Goal: Obtain resource: Download file/media

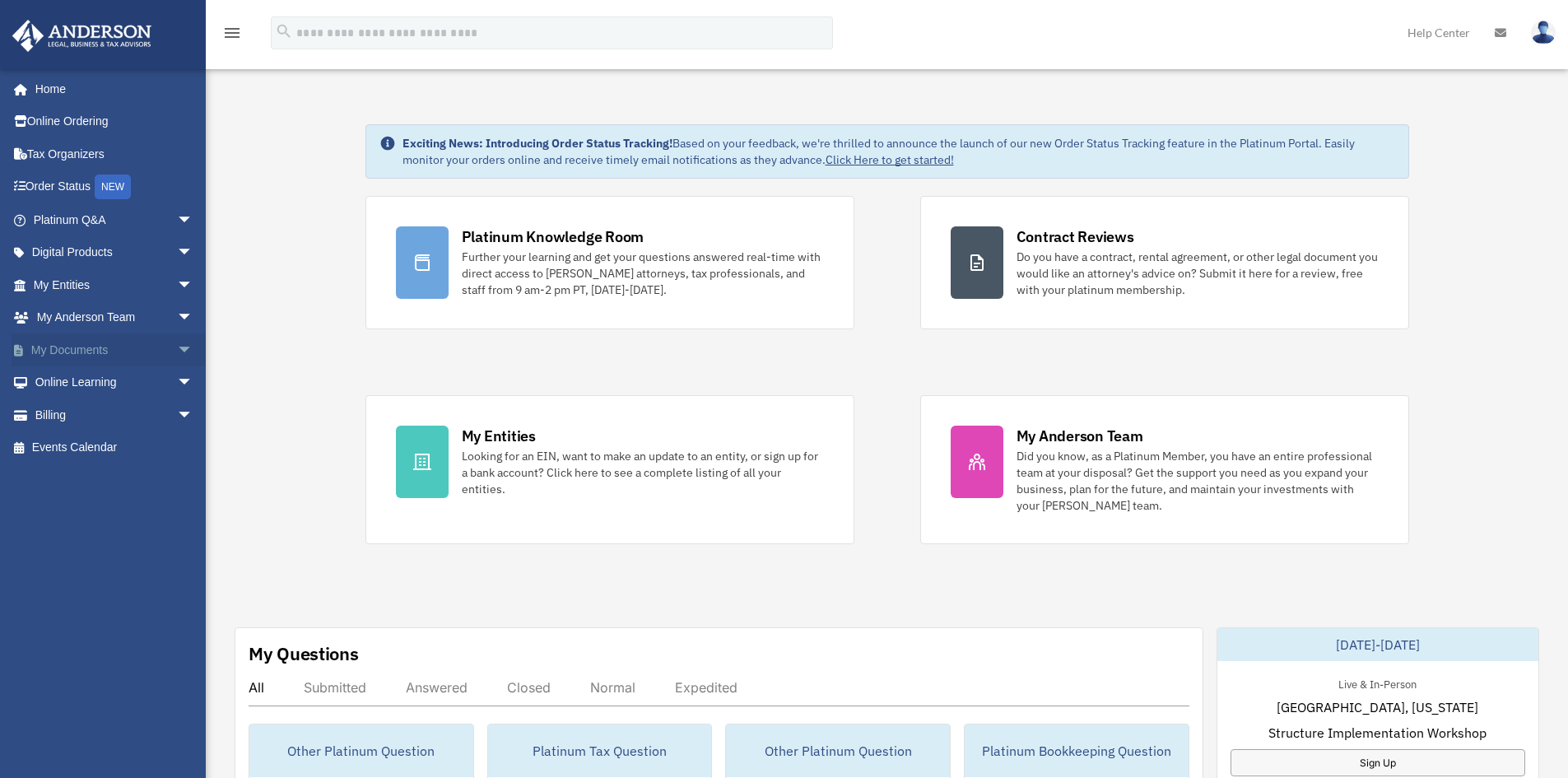
click at [82, 348] on link "My Documents arrow_drop_down" at bounding box center [115, 350] width 207 height 33
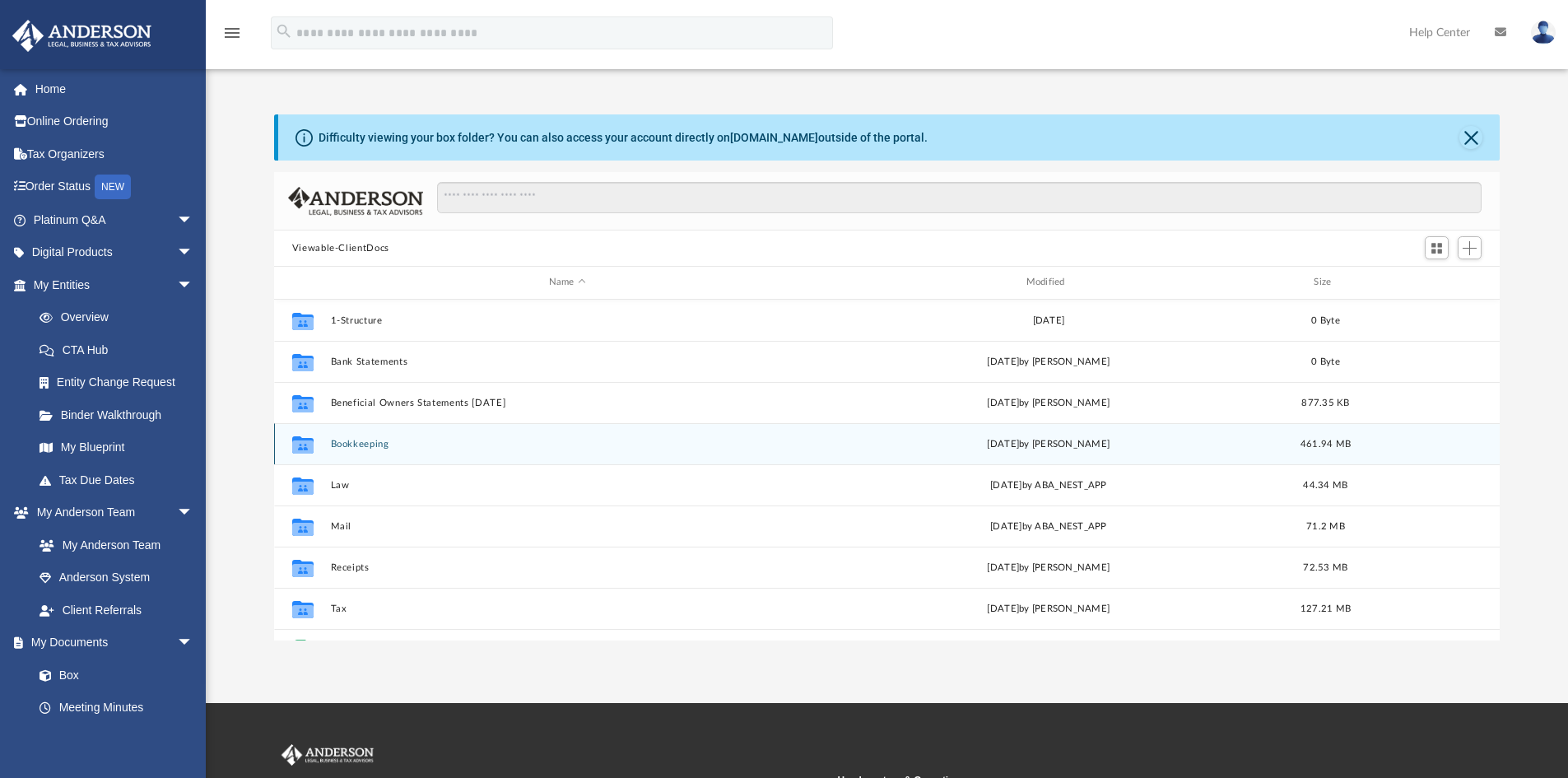
scroll to position [363, 1213]
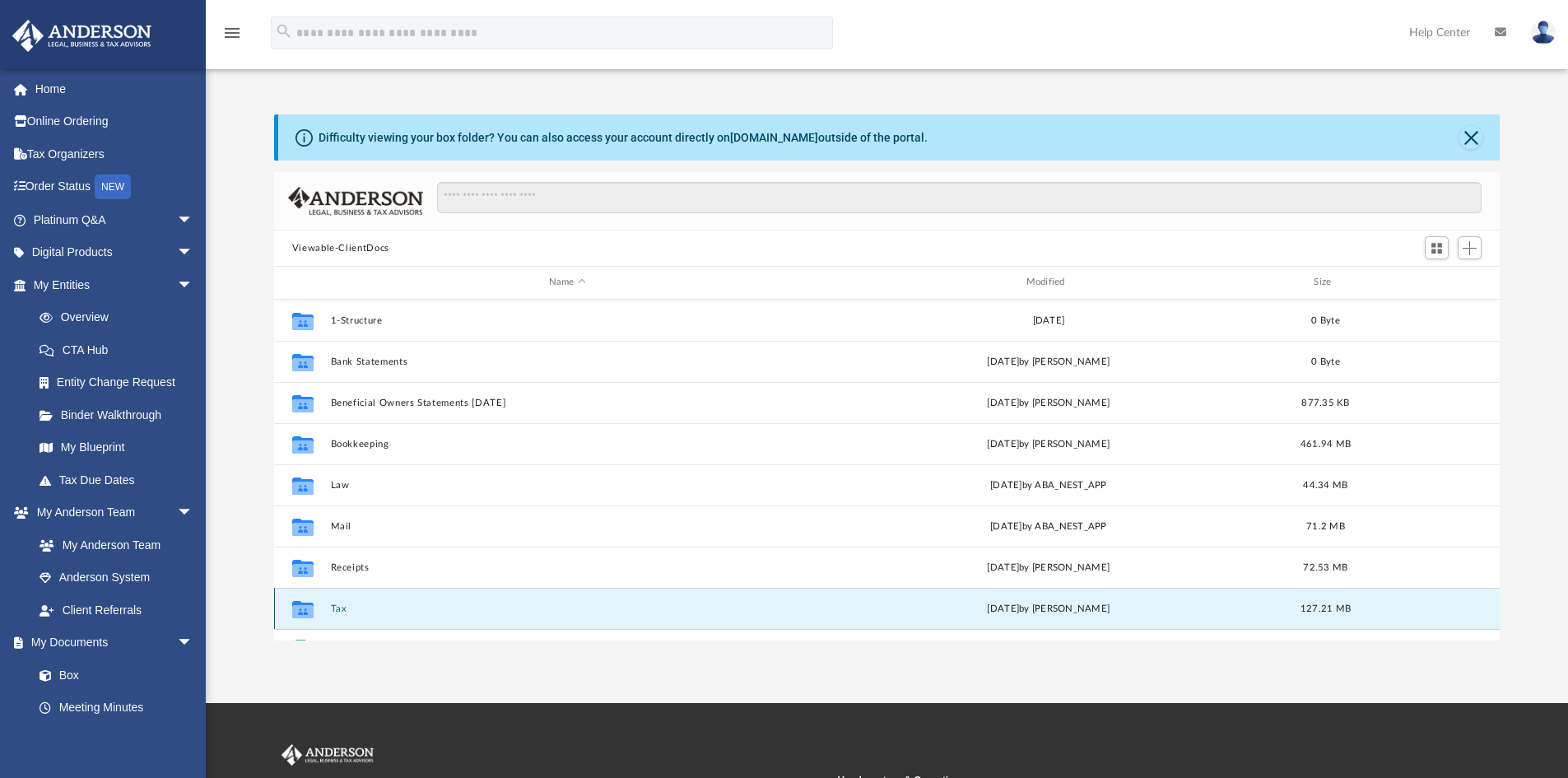
click at [347, 606] on button "Tax" at bounding box center [566, 608] width 474 height 11
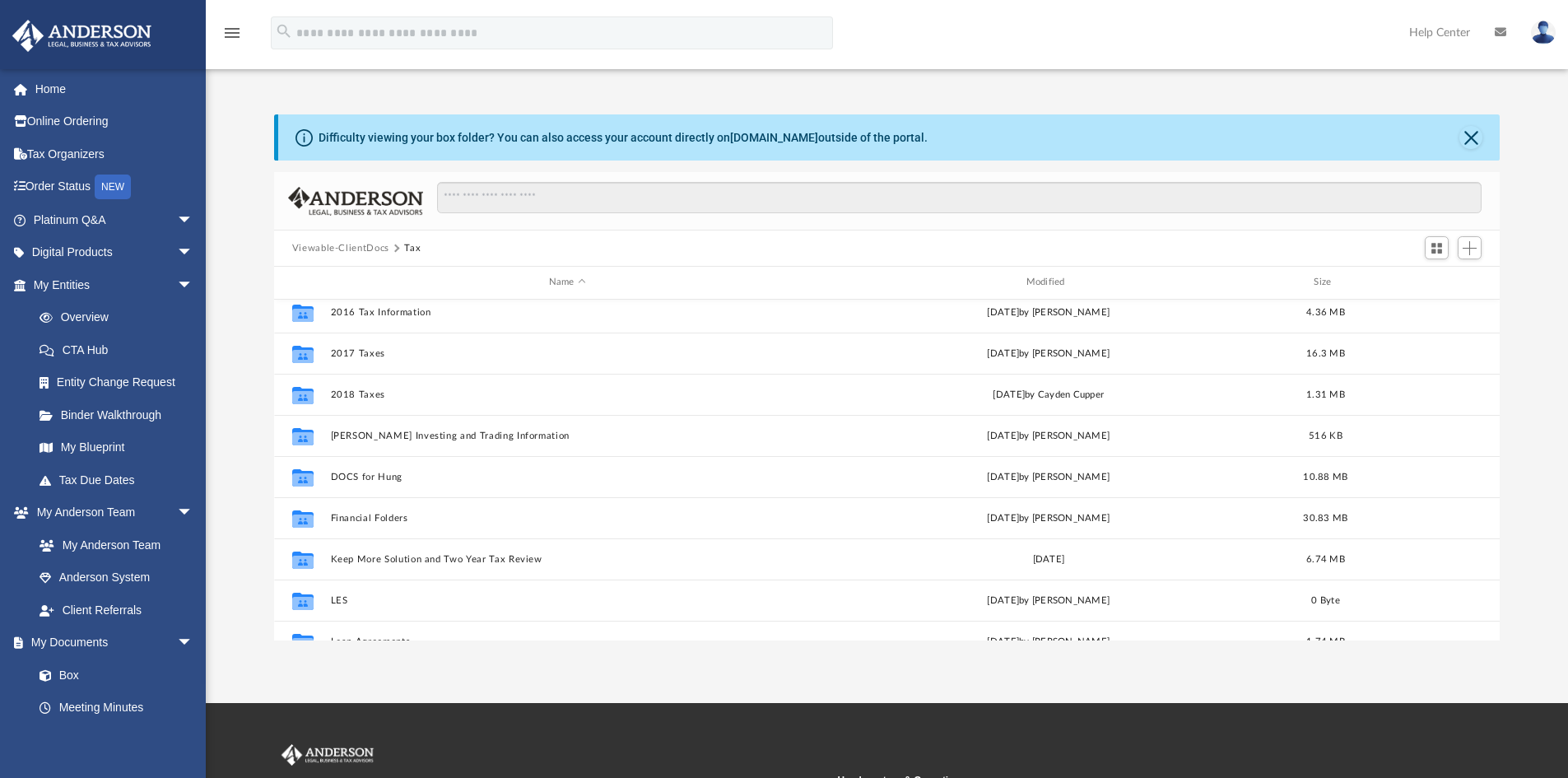
scroll to position [0, 0]
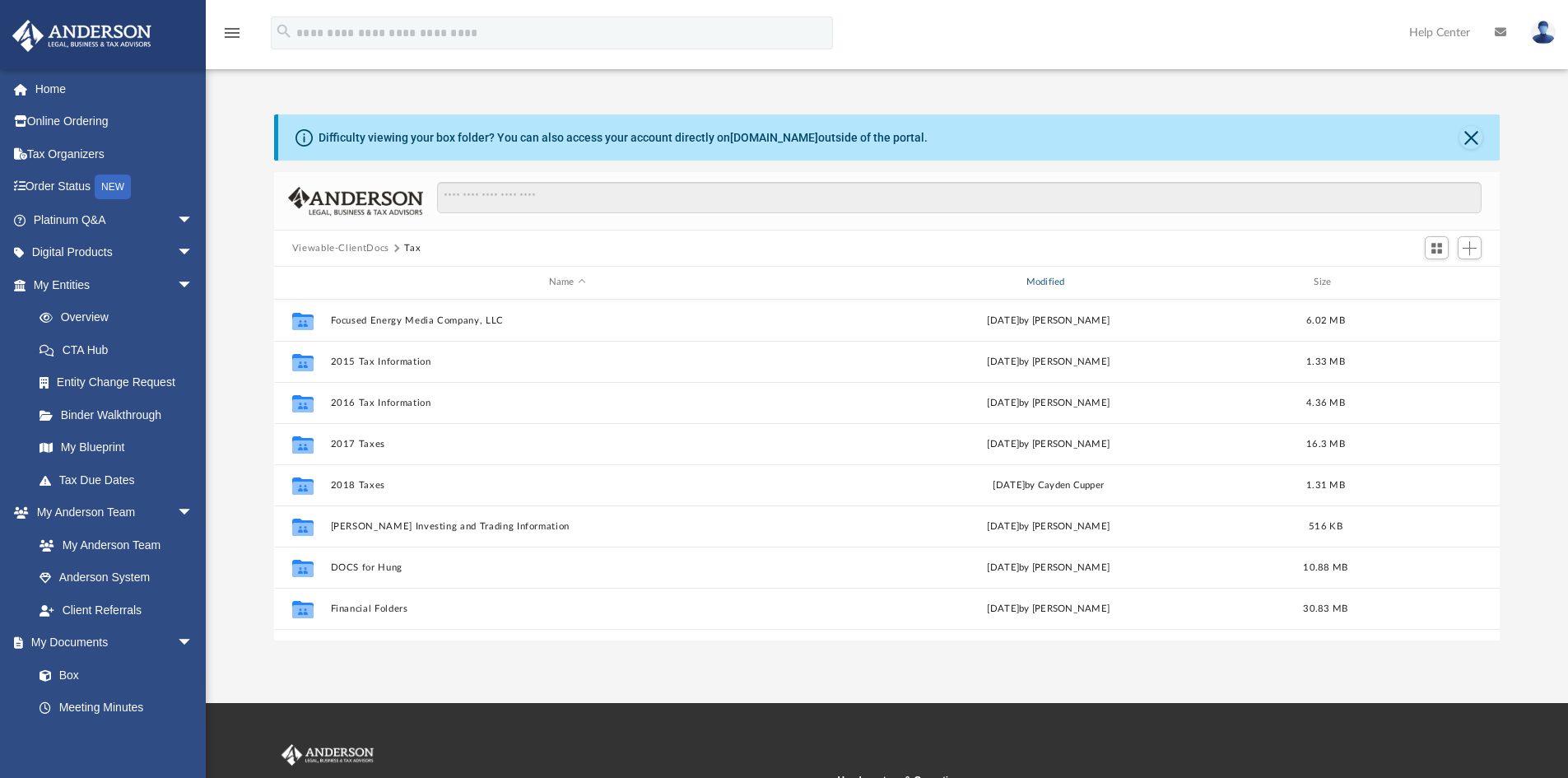
click at [1042, 279] on div "Modified" at bounding box center [1048, 282] width 474 height 15
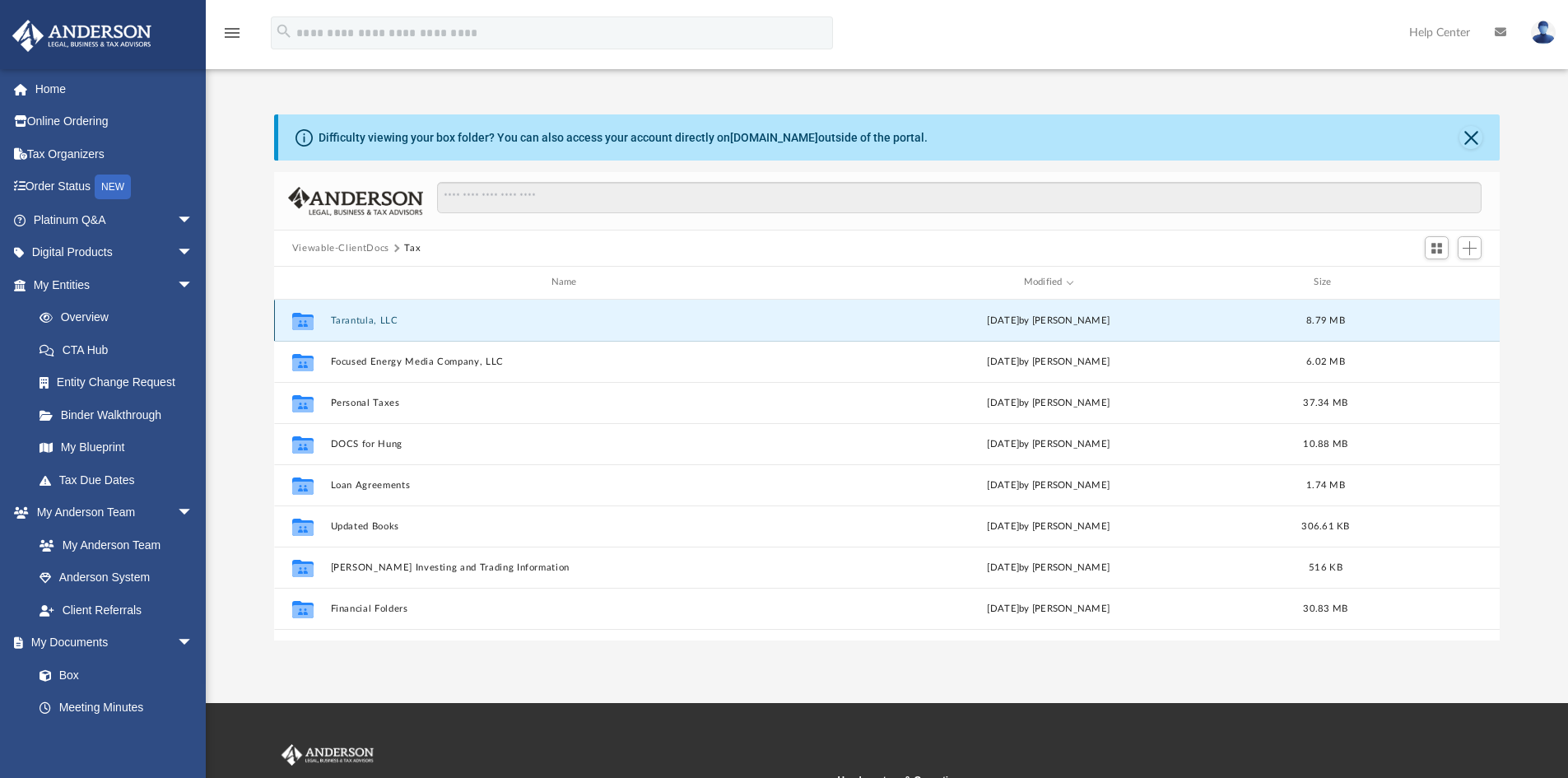
click at [347, 318] on button "Tarantula, LLC" at bounding box center [566, 321] width 474 height 11
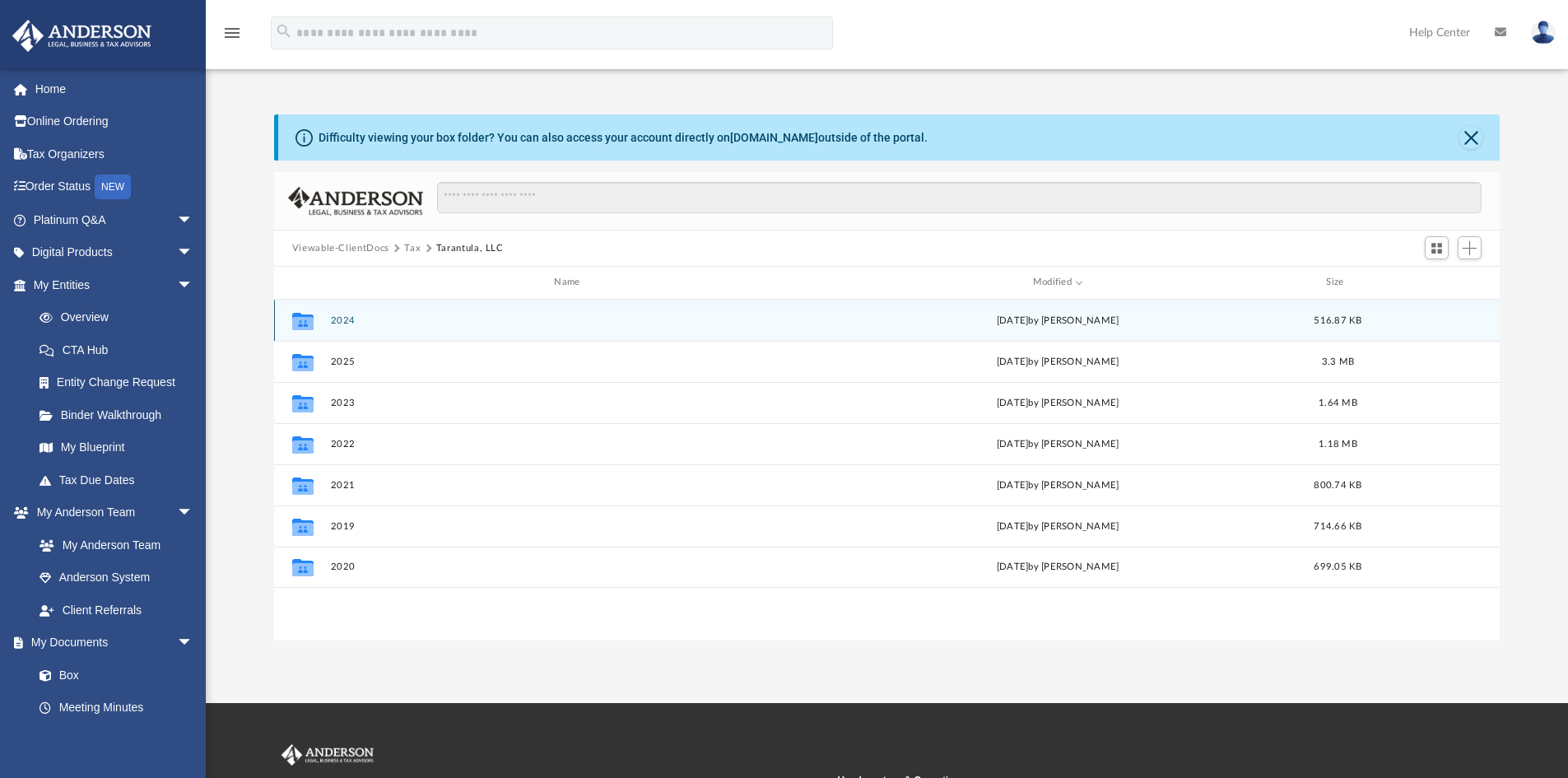
click at [345, 320] on button "2024" at bounding box center [569, 321] width 479 height 11
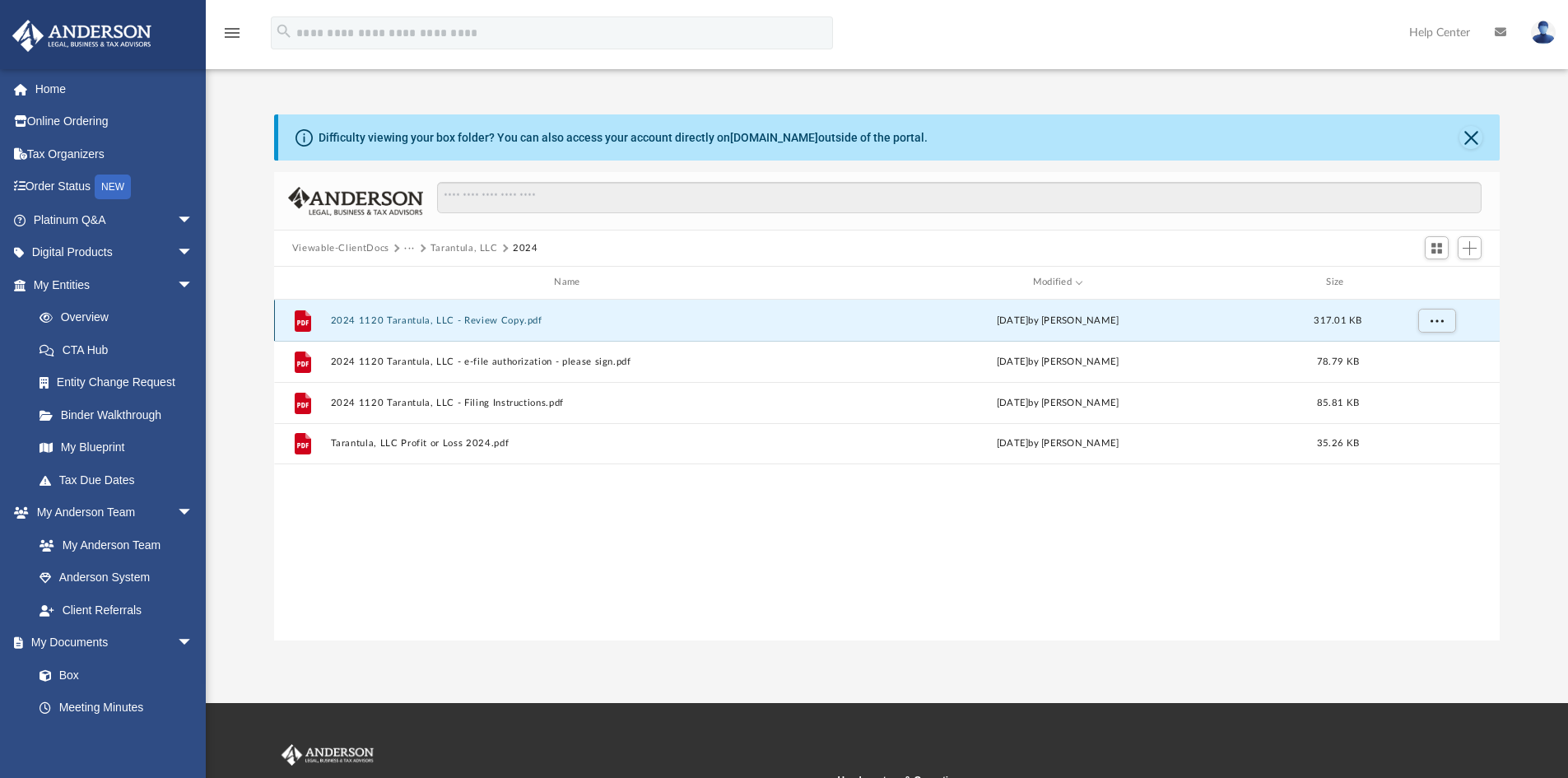
click at [465, 322] on button "2024 1120 Tarantula, LLC - Review Copy.pdf" at bounding box center [569, 321] width 479 height 11
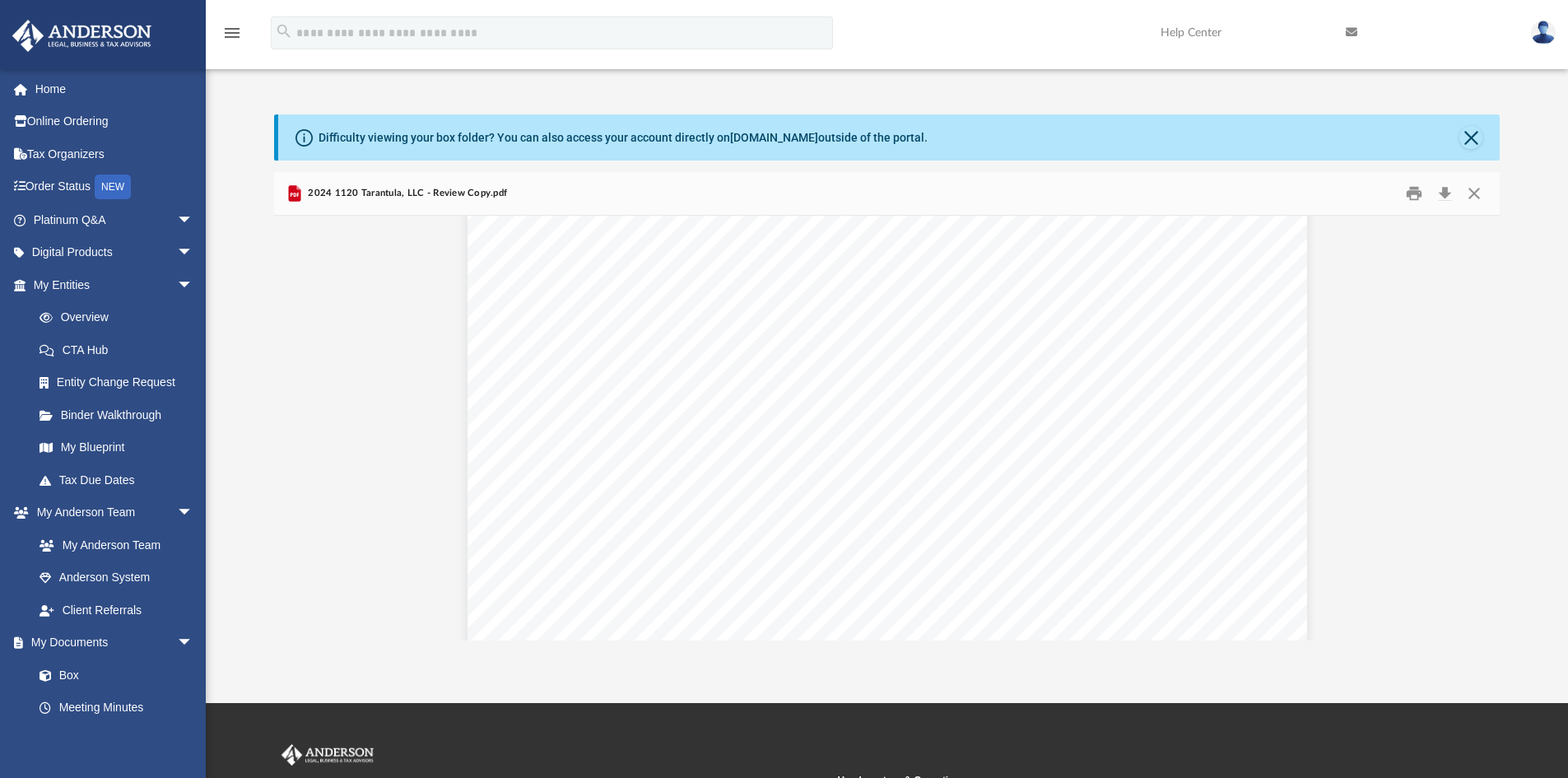
scroll to position [4526, 0]
